Goal: Transaction & Acquisition: Purchase product/service

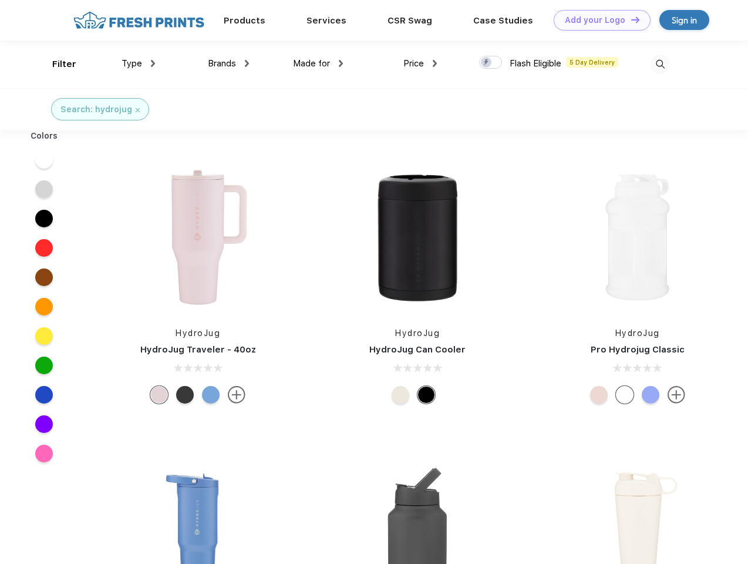
click at [598, 20] on link "Add your Logo Design Tool" at bounding box center [602, 20] width 97 height 21
click at [0, 0] on div "Design Tool" at bounding box center [0, 0] width 0 height 0
click at [630, 19] on link "Add your Logo Design Tool" at bounding box center [602, 20] width 97 height 21
click at [56, 64] on div "Filter" at bounding box center [64, 65] width 24 height 14
click at [139, 63] on span "Type" at bounding box center [132, 63] width 21 height 11
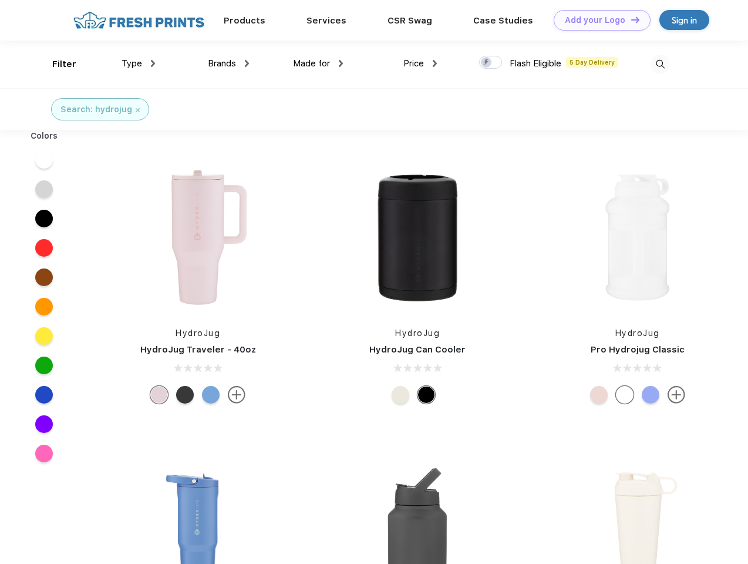
click at [228, 63] on span "Brands" at bounding box center [222, 63] width 28 height 11
click at [318, 63] on span "Made for" at bounding box center [311, 63] width 37 height 11
click at [421, 63] on span "Price" at bounding box center [414, 63] width 21 height 11
click at [491, 63] on div at bounding box center [490, 62] width 23 height 13
click at [487, 63] on input "checkbox" at bounding box center [483, 59] width 8 height 8
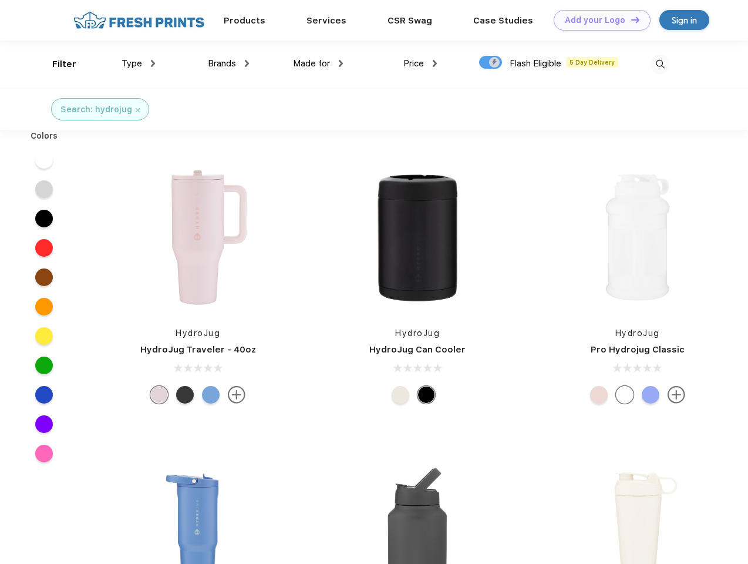
click at [660, 64] on img at bounding box center [660, 64] width 19 height 19
